Goal: Obtain resource: Download file/media

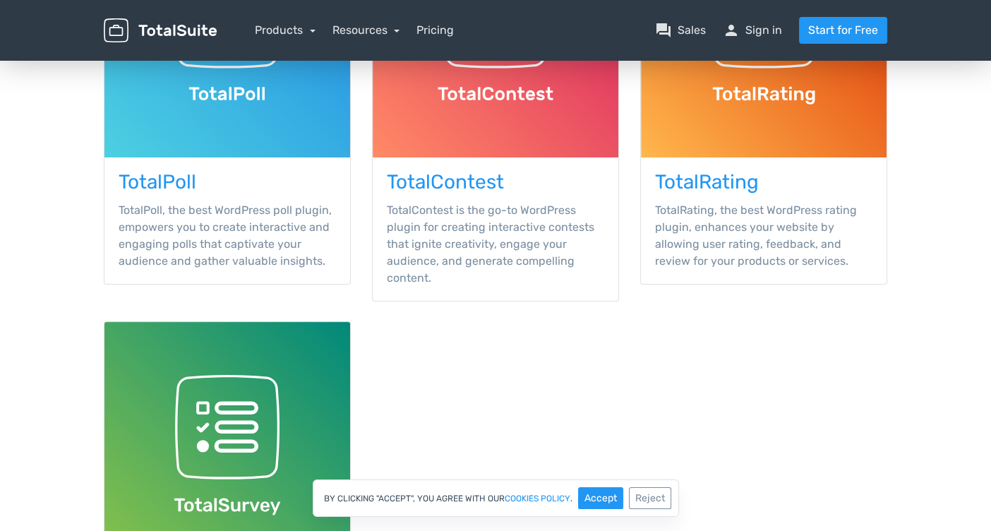
scroll to position [321, 0]
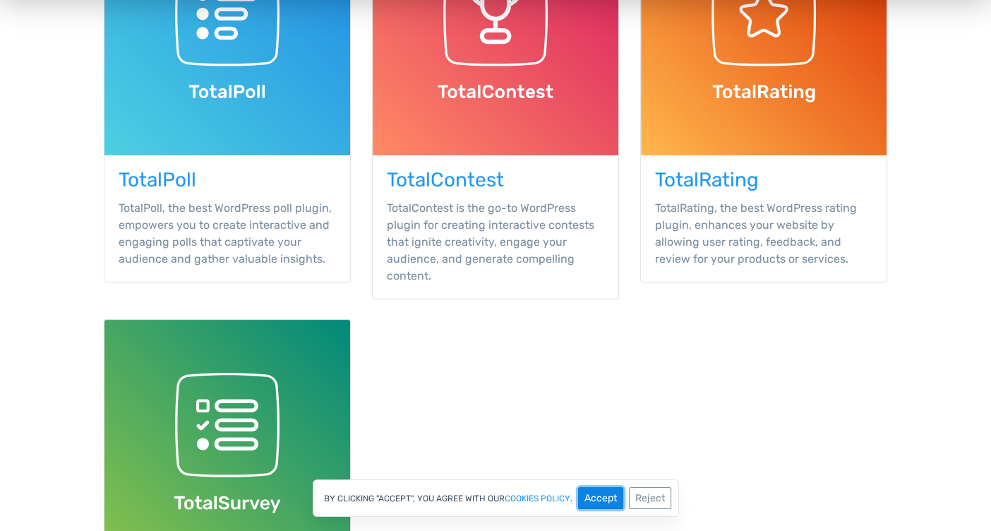
click at [589, 489] on button "Accept" at bounding box center [600, 498] width 45 height 22
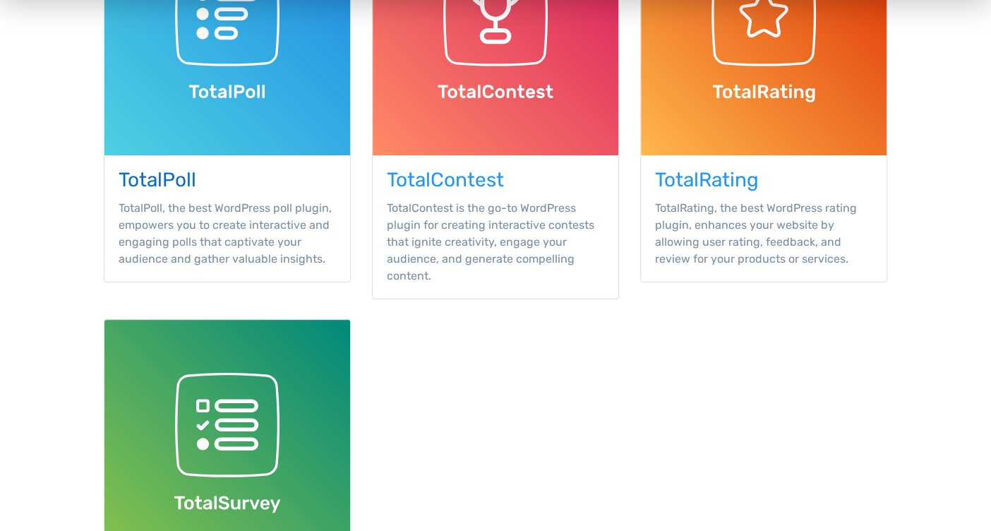
click at [163, 182] on h3 "TotalPoll" at bounding box center [227, 180] width 217 height 22
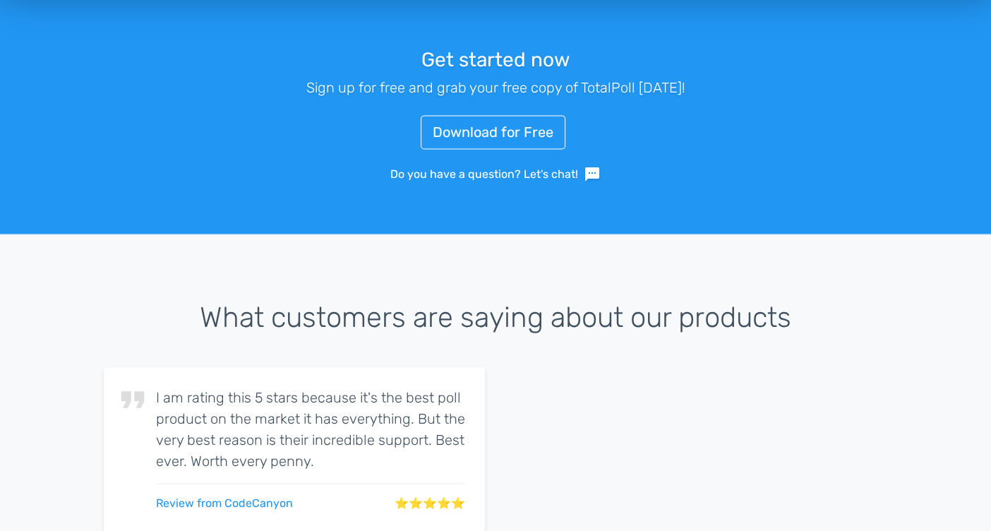
scroll to position [2126, 0]
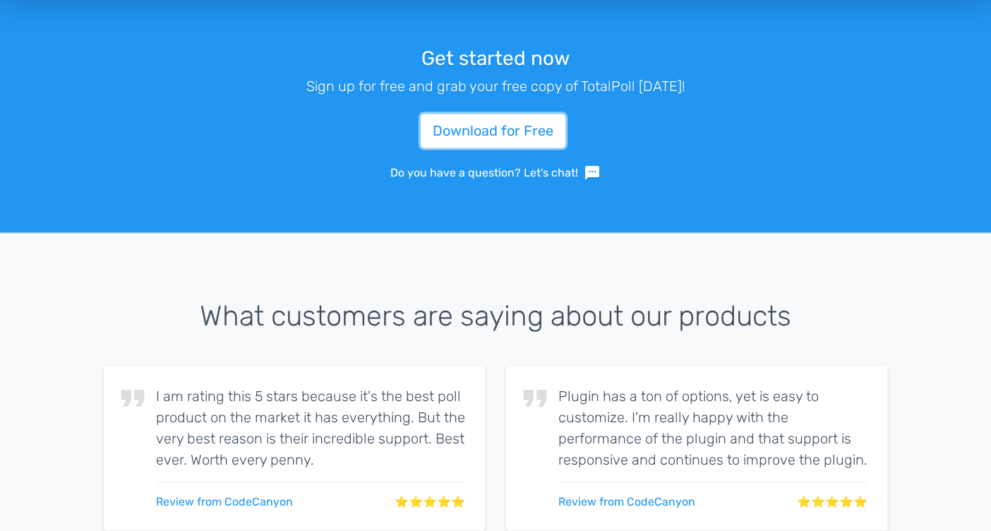
click at [456, 131] on link "Download for Free" at bounding box center [493, 131] width 145 height 34
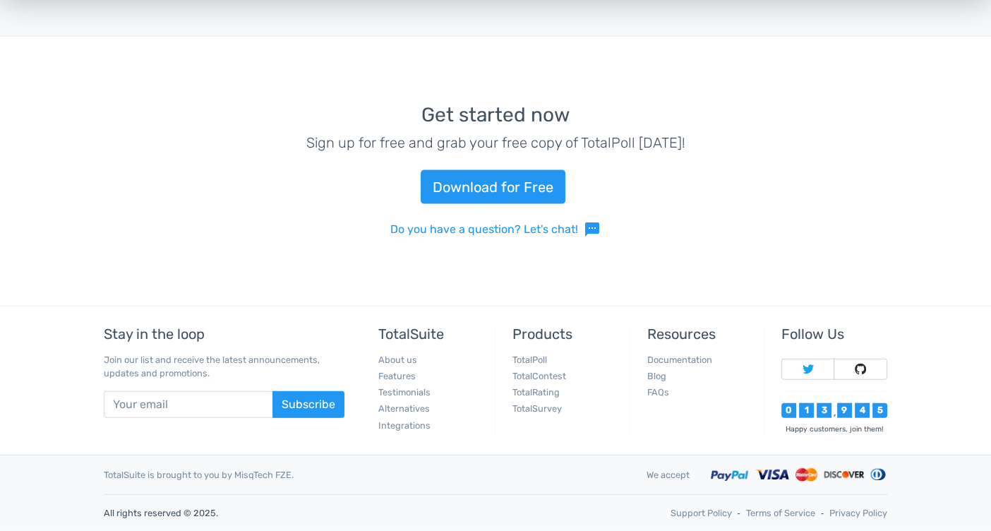
scroll to position [3144, 0]
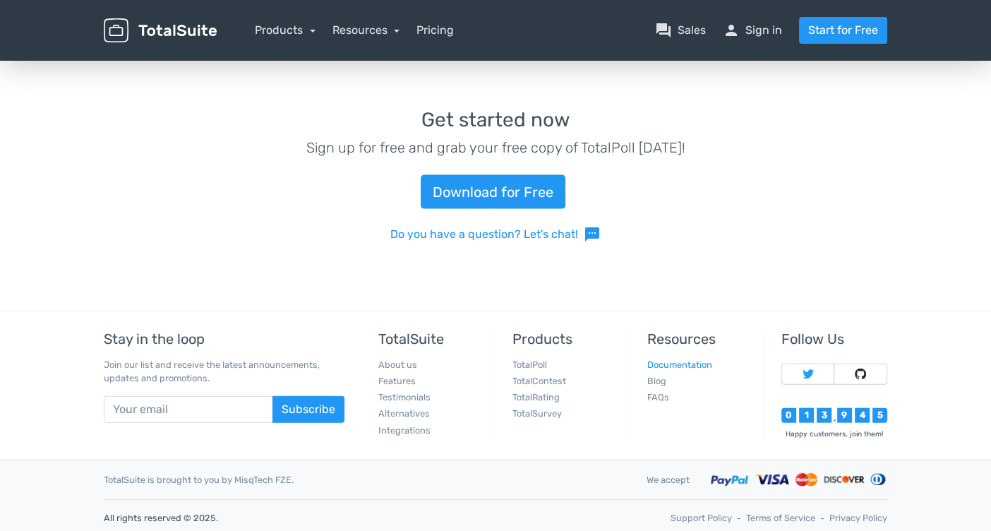
click at [666, 362] on link "Documentation" at bounding box center [679, 364] width 65 height 11
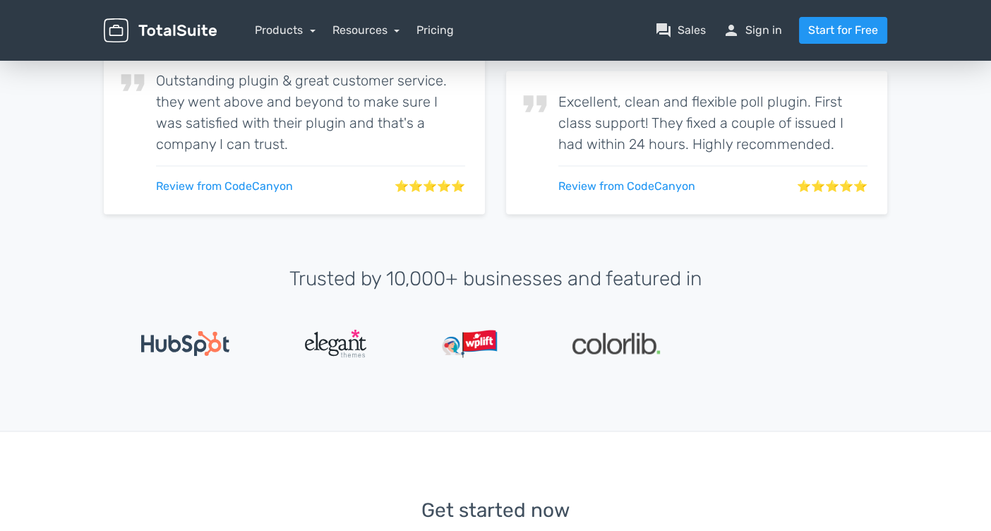
scroll to position [2674, 0]
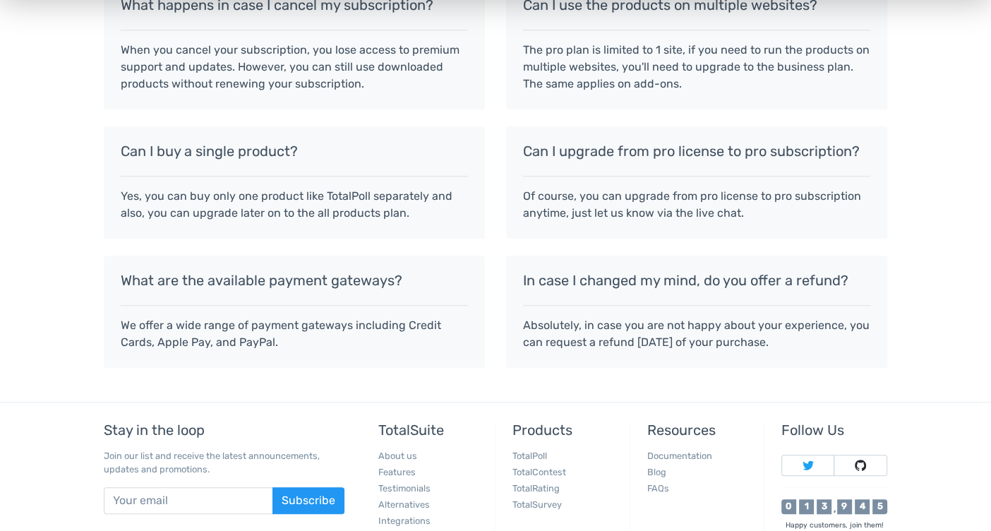
scroll to position [1248, 0]
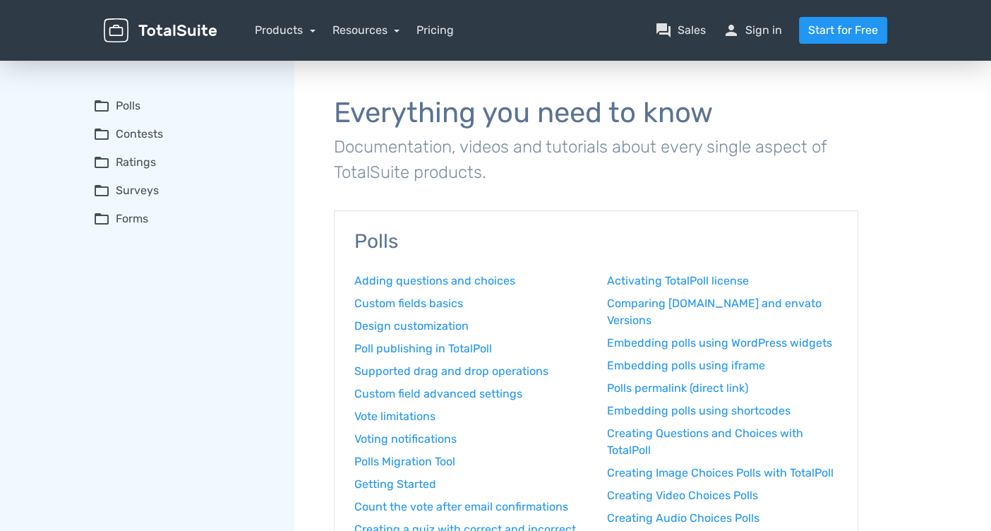
click at [121, 100] on summary "folder_open Polls" at bounding box center [183, 105] width 181 height 17
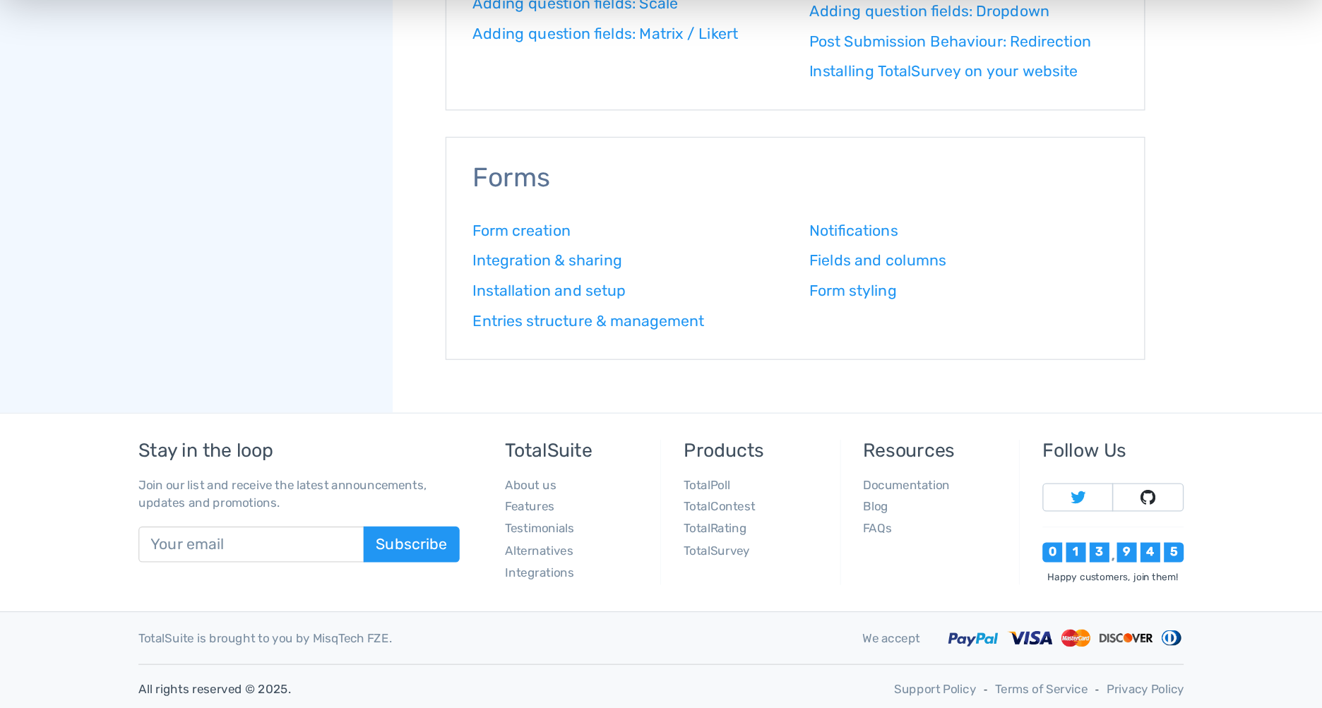
scroll to position [1596, 0]
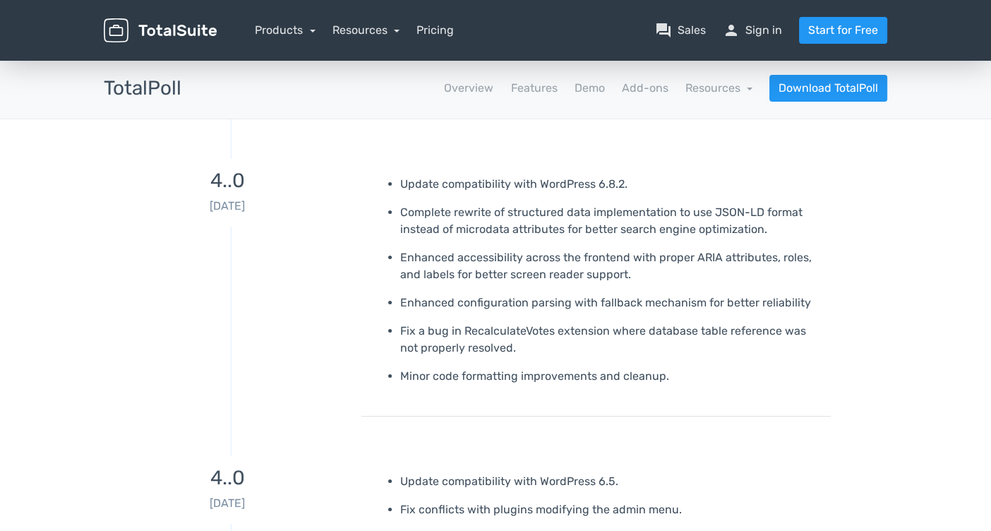
click at [225, 182] on h3 "4..0" at bounding box center [227, 181] width 247 height 22
